Goal: Book appointment/travel/reservation

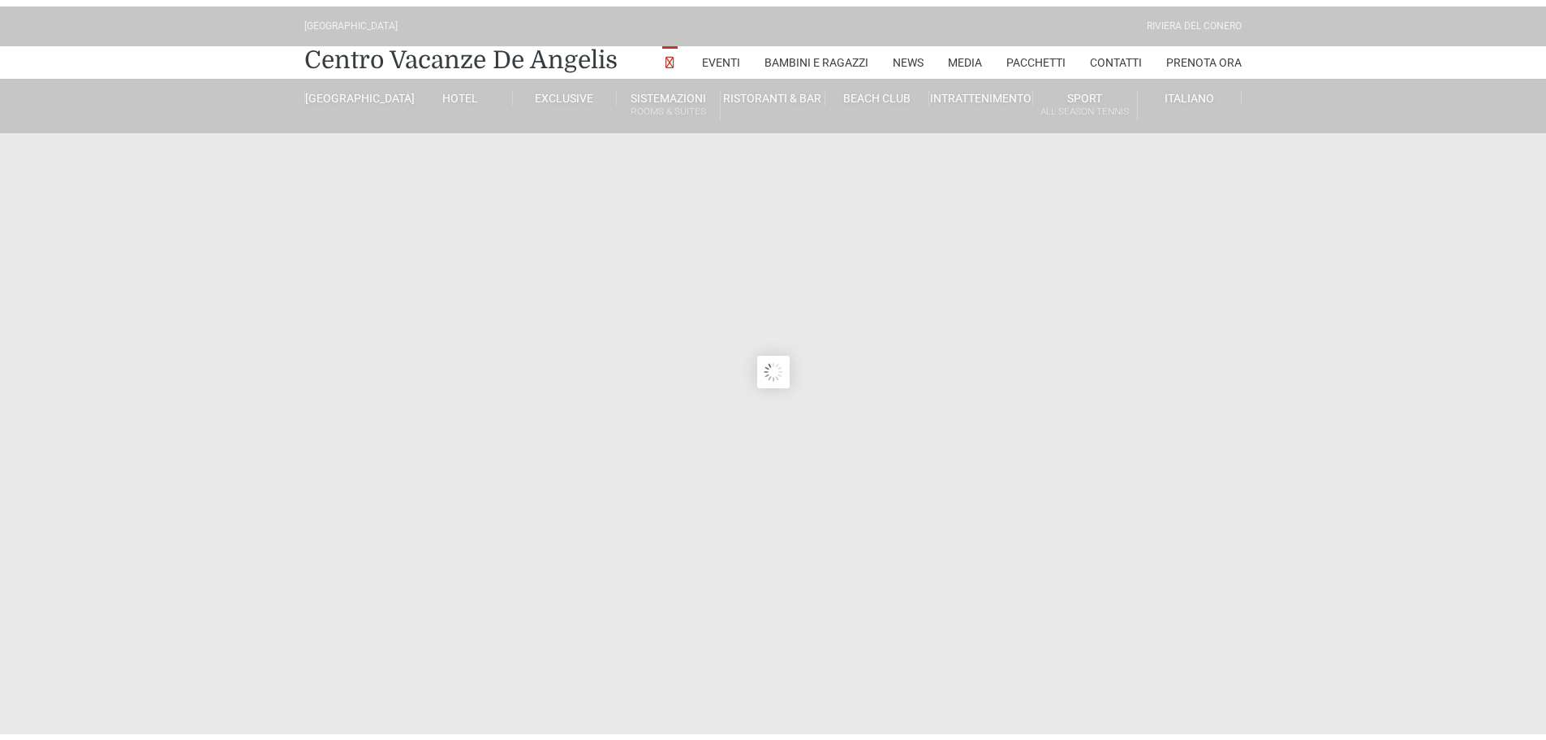
type input "[DATE]"
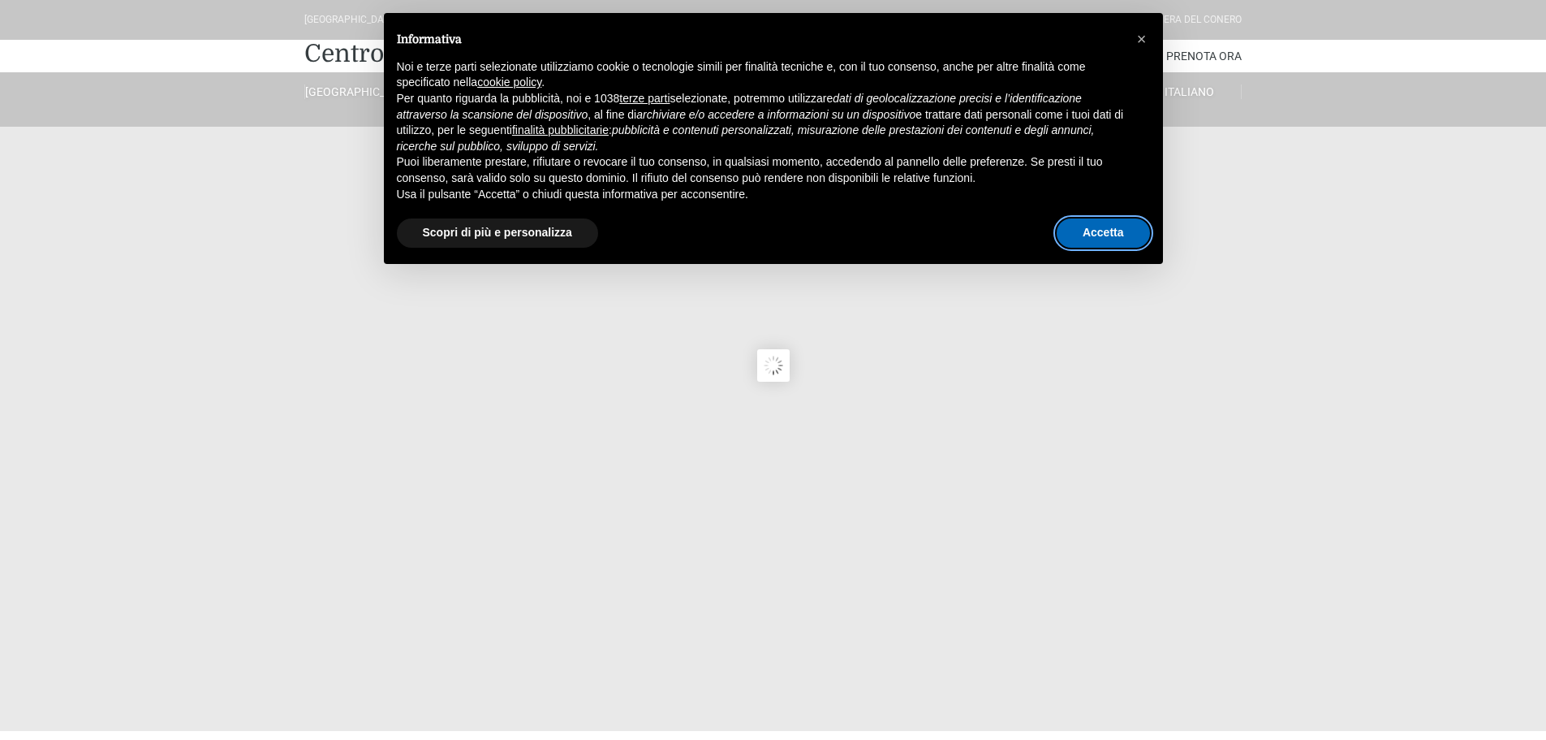
click at [1119, 229] on button "Accetta" at bounding box center [1103, 232] width 93 height 29
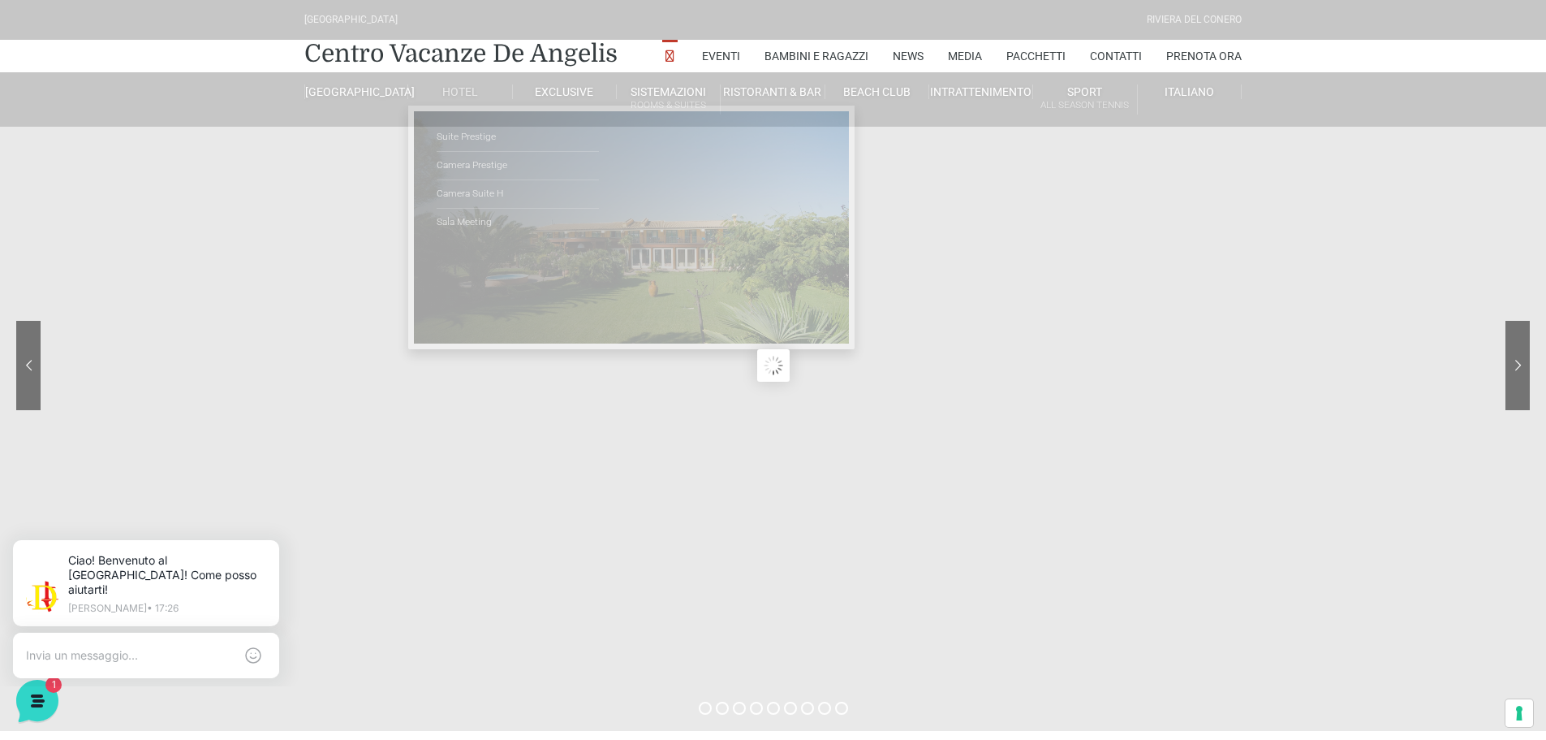
click at [464, 88] on link "Hotel" at bounding box center [460, 91] width 104 height 15
